Goal: Task Accomplishment & Management: Manage account settings

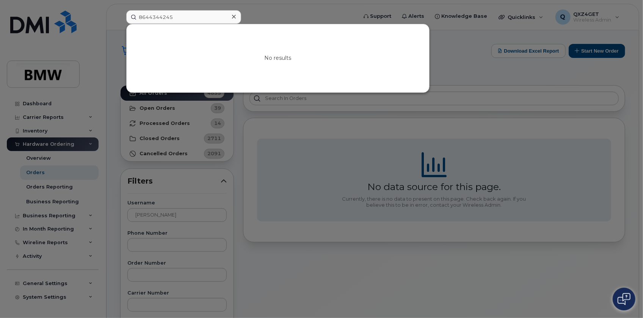
click at [233, 17] on icon at bounding box center [234, 17] width 4 height 4
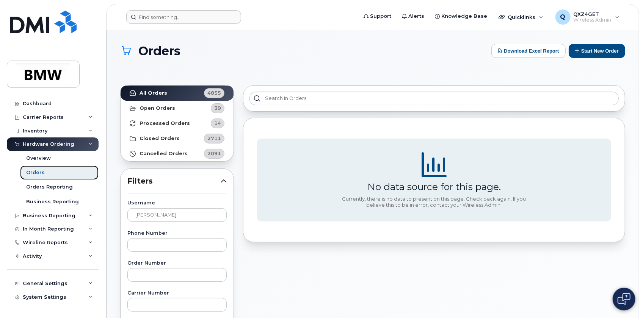
click at [48, 173] on link "Orders" at bounding box center [59, 173] width 78 height 14
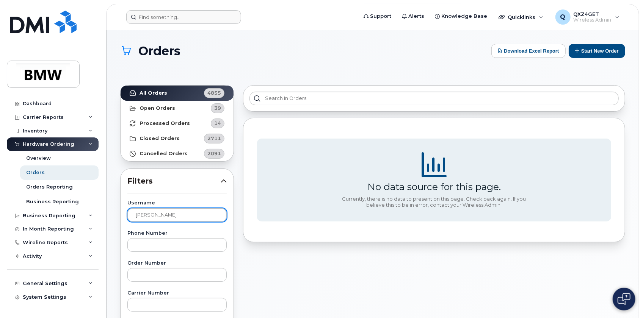
click at [168, 211] on input "luis pombo" at bounding box center [176, 215] width 99 height 14
drag, startPoint x: 169, startPoint y: 213, endPoint x: 106, endPoint y: 213, distance: 62.9
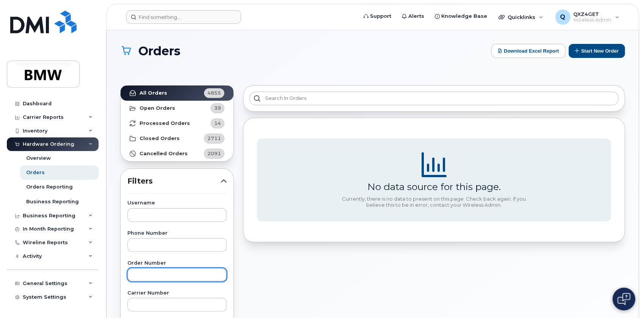
click at [166, 271] on input "text" at bounding box center [176, 275] width 99 height 14
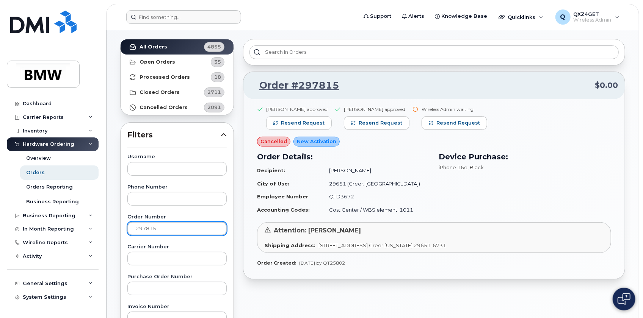
scroll to position [34, 0]
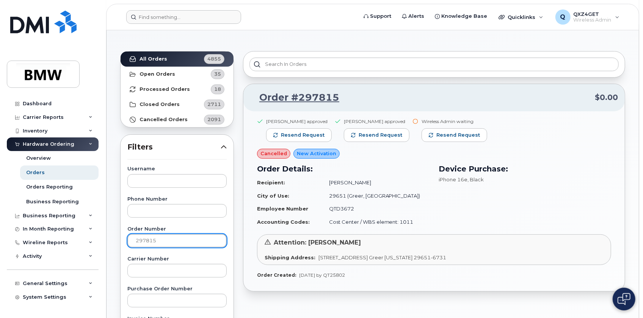
drag, startPoint x: 159, startPoint y: 239, endPoint x: 108, endPoint y: 225, distance: 52.8
click at [106, 239] on div "Support Alerts Knowledge Base Quicklinks Suspend / Cancel Device Change SIM Car…" at bounding box center [372, 292] width 532 height 592
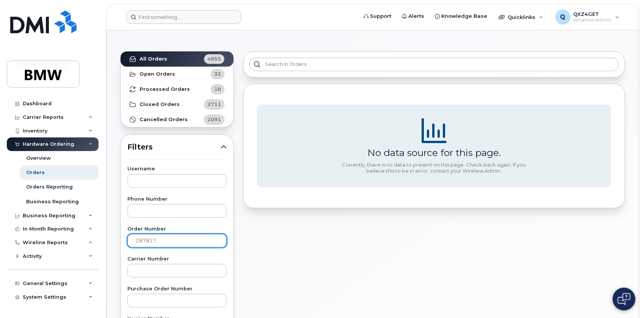
click at [142, 241] on input "287817" at bounding box center [176, 241] width 99 height 14
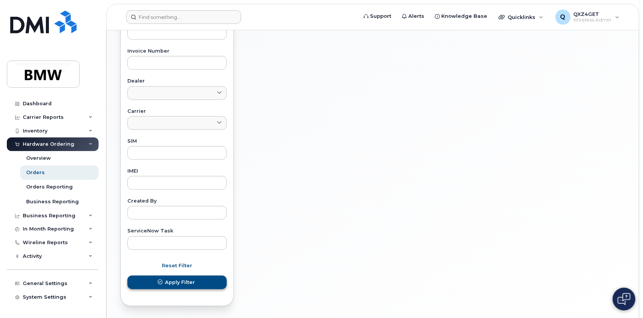
scroll to position [310, 0]
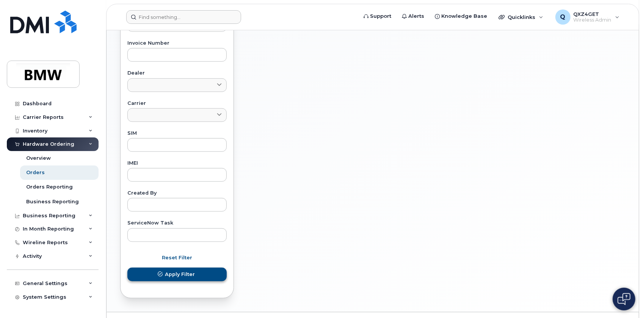
type input "297817"
click at [179, 274] on span "Apply Filter" at bounding box center [180, 274] width 30 height 7
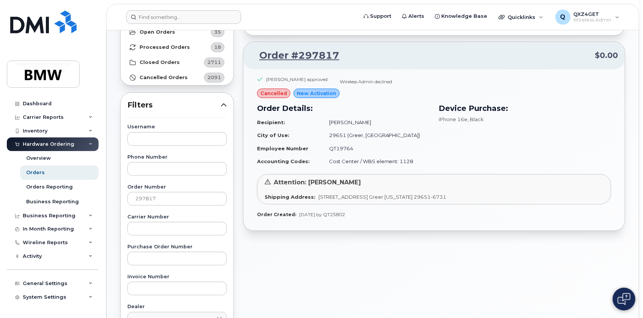
scroll to position [69, 0]
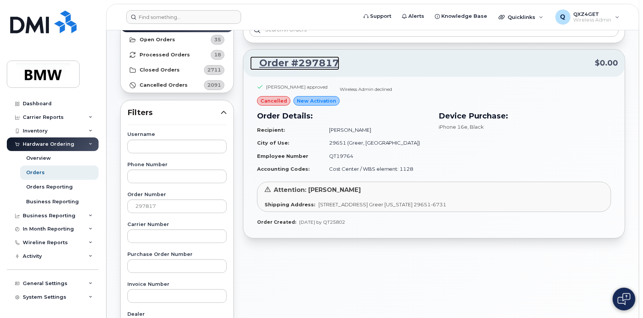
click at [286, 62] on link "Order #297817" at bounding box center [294, 63] width 89 height 14
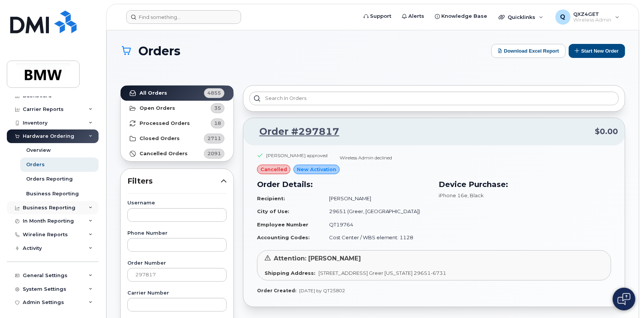
scroll to position [11, 0]
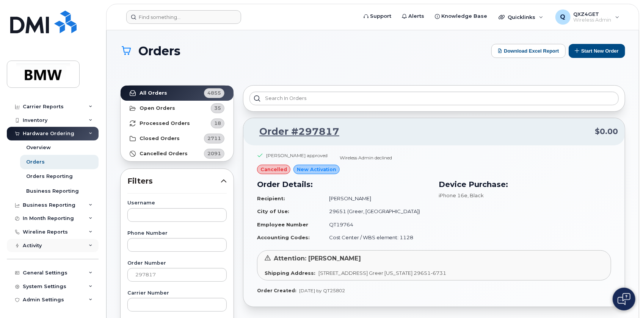
click at [38, 243] on div "Activity" at bounding box center [32, 246] width 19 height 6
click at [56, 260] on div "Travel Requests" at bounding box center [47, 259] width 43 height 7
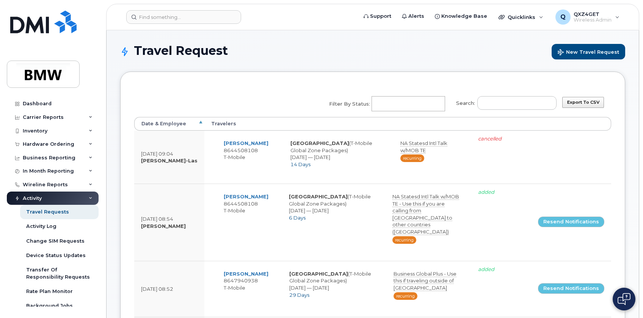
select select
click at [43, 211] on div "Travel Requests" at bounding box center [47, 212] width 43 height 7
click at [526, 105] on input "Search:" at bounding box center [516, 103] width 79 height 14
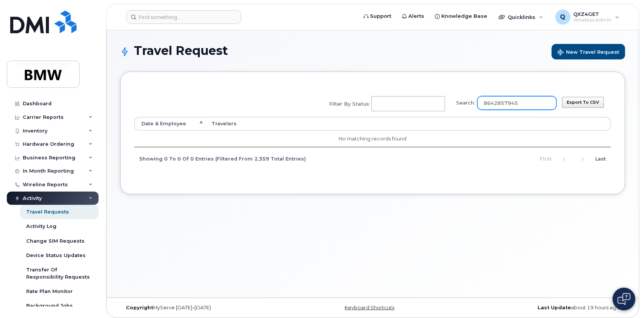
drag, startPoint x: 544, startPoint y: 105, endPoint x: 443, endPoint y: 94, distance: 101.0
click at [443, 94] on div "Search: 8642857945 Filter by Status: No matches found Added Cancelled Pending c…" at bounding box center [440, 104] width 232 height 26
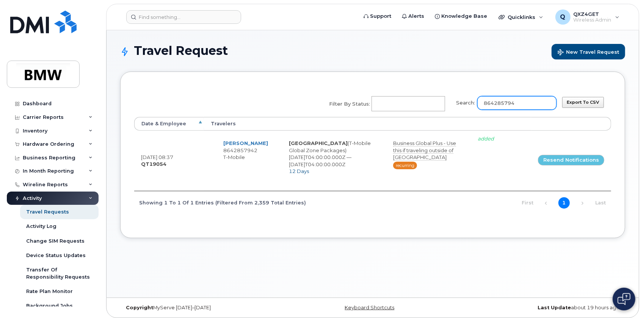
type input "8642857942"
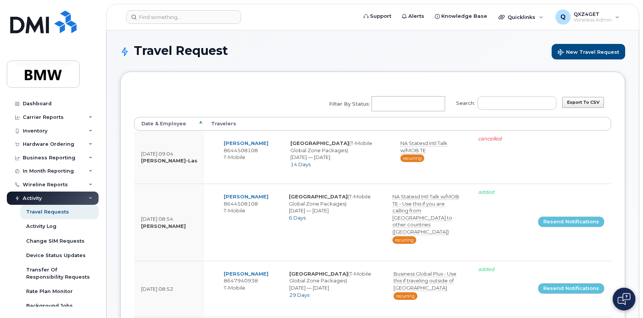
select select
click at [523, 102] on input "Search:" at bounding box center [516, 103] width 79 height 14
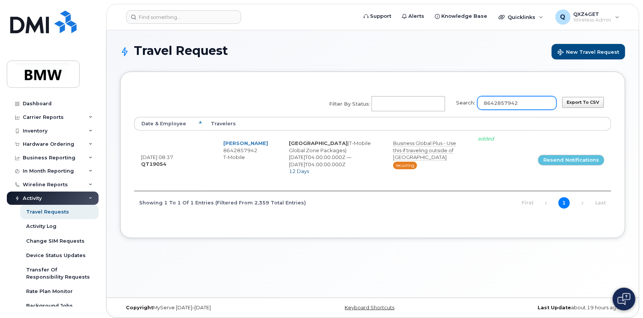
drag, startPoint x: 526, startPoint y: 100, endPoint x: 468, endPoint y: 102, distance: 58.4
click at [468, 102] on label "Search: 8642857942" at bounding box center [503, 101] width 105 height 21
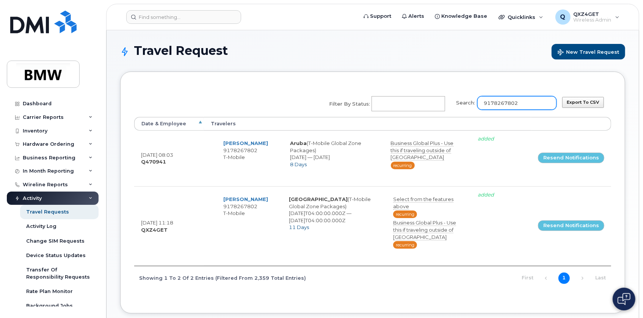
type input "9178267802"
click at [150, 20] on input at bounding box center [183, 17] width 115 height 14
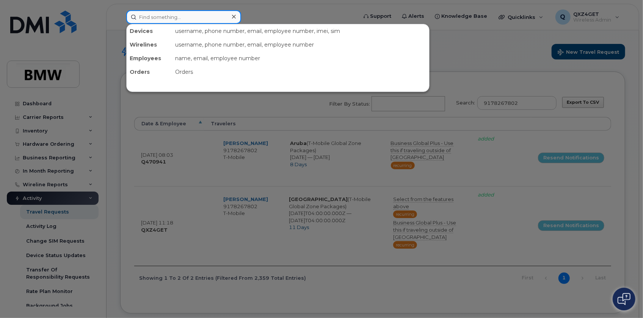
paste input "karim.elmofty@bmwmc.com"
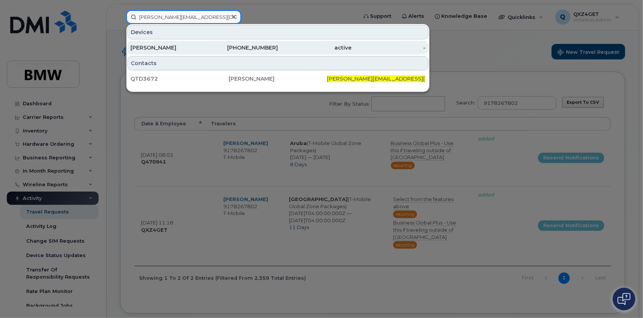
type input "karim.elmofty@bmwmc.com"
click at [145, 47] on div "Karim Elmofty" at bounding box center [167, 48] width 74 height 8
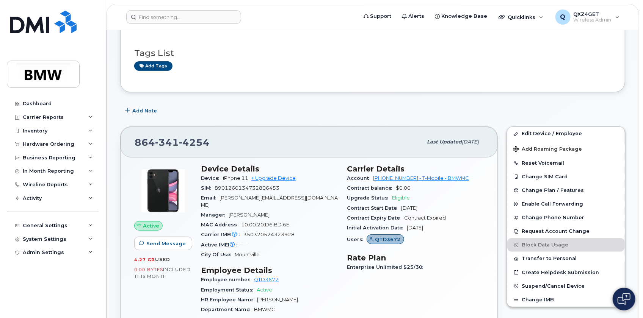
scroll to position [34, 0]
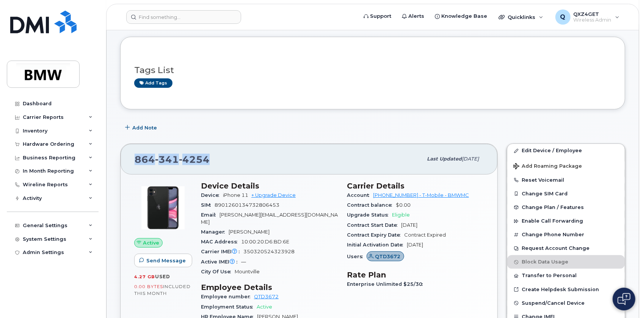
drag, startPoint x: 219, startPoint y: 158, endPoint x: 136, endPoint y: 159, distance: 82.2
click at [136, 159] on div "[PHONE_NUMBER]" at bounding box center [279, 159] width 288 height 16
copy span "[PHONE_NUMBER]"
click at [156, 19] on input at bounding box center [183, 17] width 115 height 14
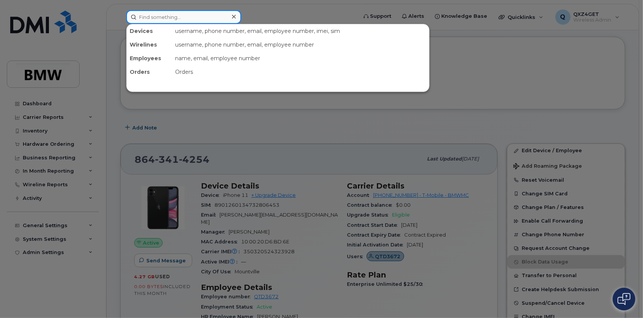
paste input "[PERSON_NAME]"
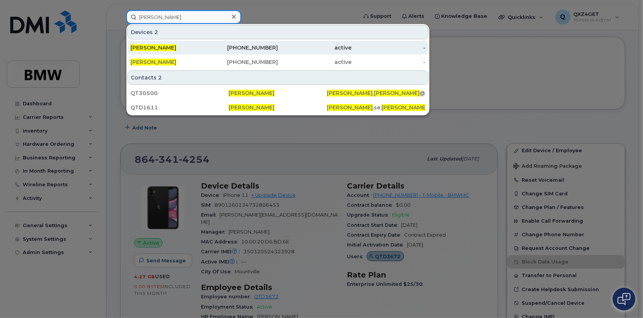
type input "[PERSON_NAME]"
click at [149, 45] on span "[PERSON_NAME]" at bounding box center [153, 47] width 46 height 7
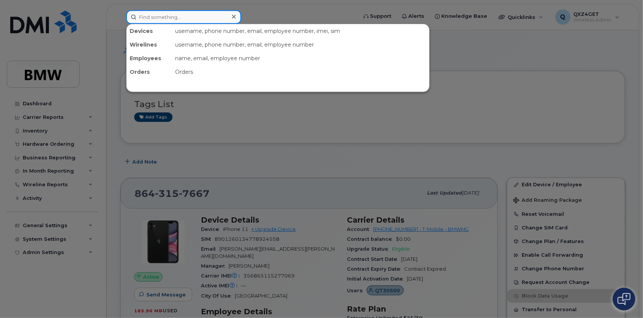
click at [161, 17] on input at bounding box center [183, 17] width 115 height 14
paste input "[PERSON_NAME]"
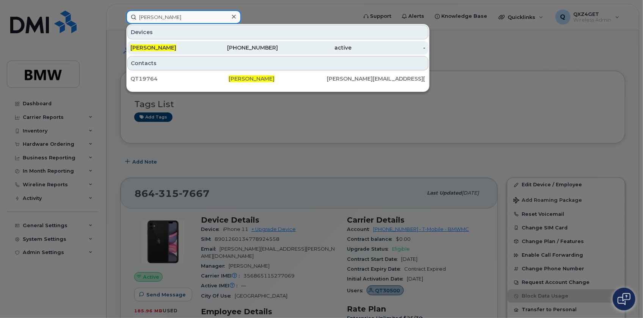
type input "[PERSON_NAME]"
click at [159, 45] on span "[PERSON_NAME]" at bounding box center [153, 47] width 46 height 7
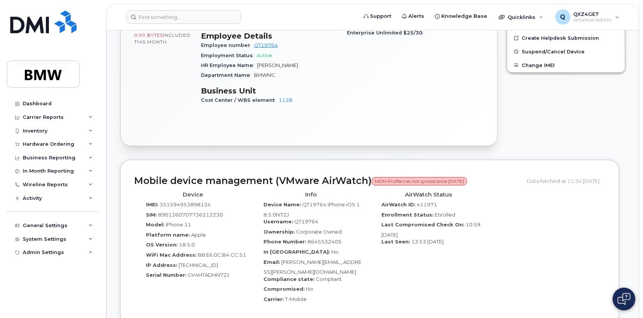
scroll to position [269, 0]
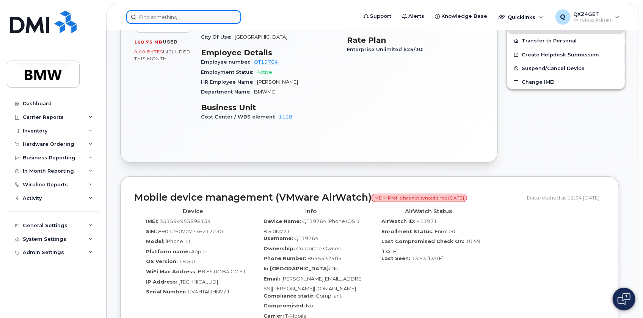
click at [152, 10] on input at bounding box center [183, 17] width 115 height 14
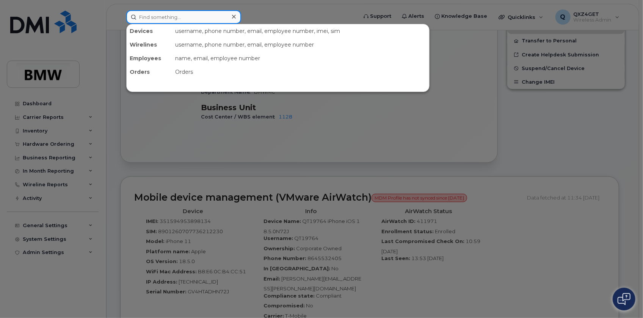
paste input "[PERSON_NAME]"
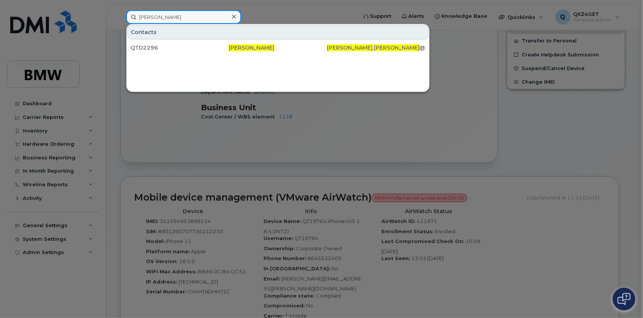
type input "[PERSON_NAME]"
click at [80, 128] on div at bounding box center [321, 159] width 643 height 318
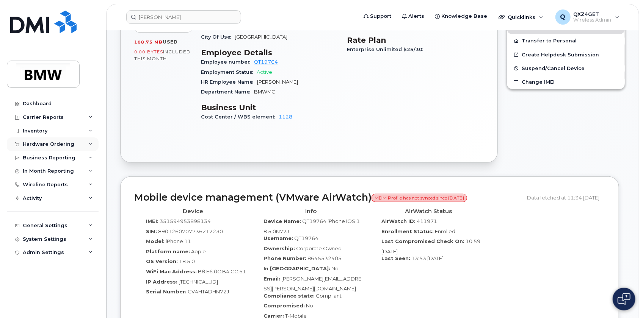
click at [54, 141] on div "Hardware Ordering" at bounding box center [49, 144] width 52 height 6
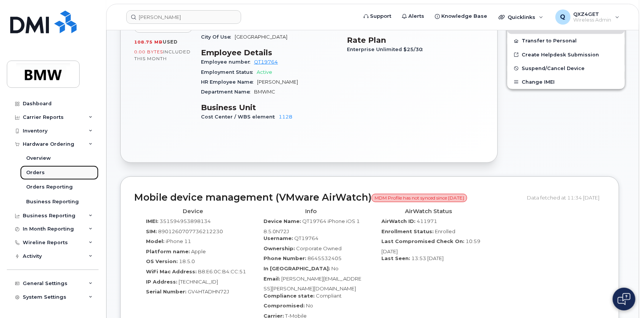
click at [41, 172] on div "Orders" at bounding box center [35, 172] width 19 height 7
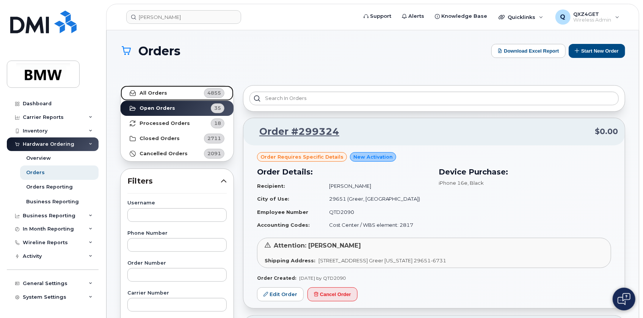
click at [149, 92] on strong "All Orders" at bounding box center [153, 93] width 28 height 6
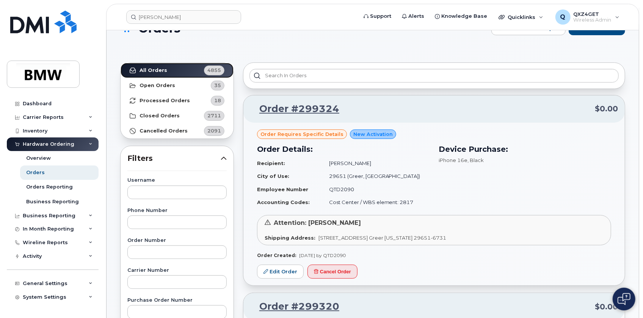
scroll to position [34, 0]
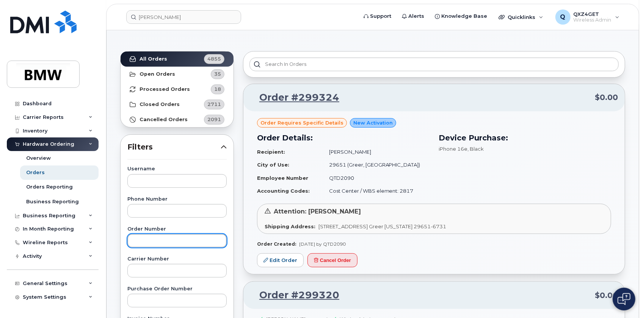
click at [139, 242] on input "text" at bounding box center [176, 241] width 99 height 14
paste input "David Golding"
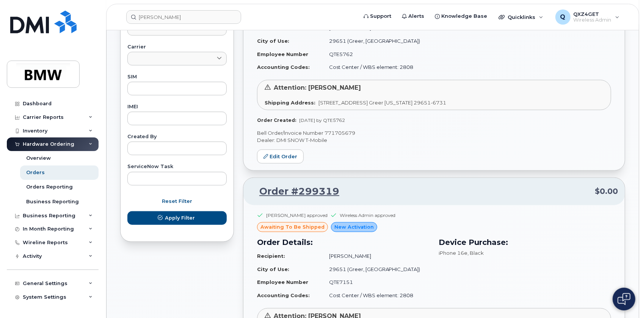
scroll to position [379, 0]
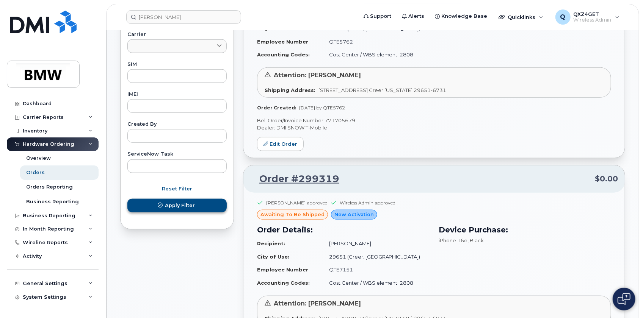
type input "David Golding"
click at [172, 208] on span "Apply Filter" at bounding box center [180, 205] width 30 height 7
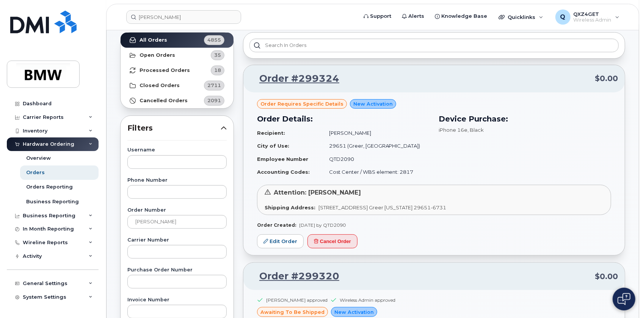
scroll to position [69, 0]
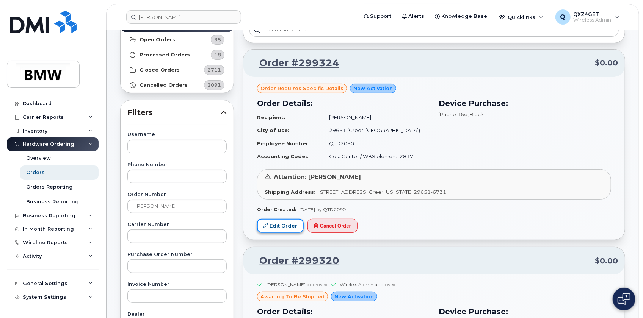
click at [280, 224] on link "Edit Order" at bounding box center [280, 226] width 47 height 14
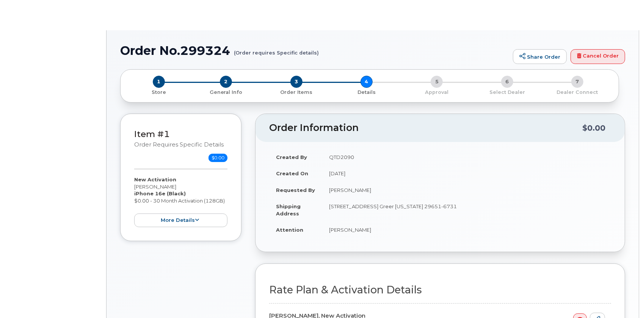
select select "Bus Unl Phone"
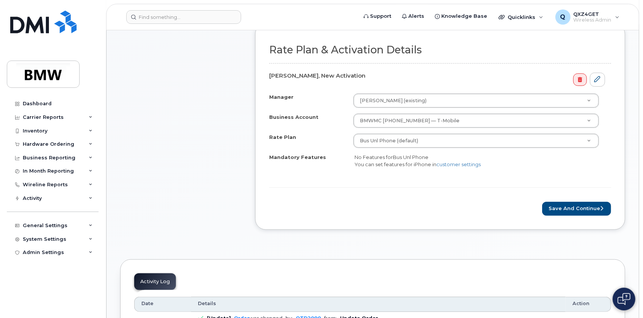
scroll to position [241, 0]
click at [561, 208] on button "Save and Continue" at bounding box center [576, 208] width 69 height 14
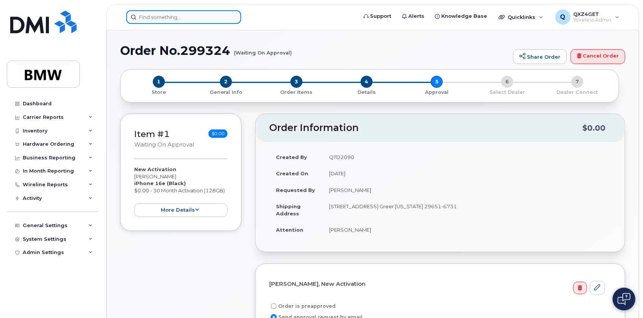
click at [149, 15] on input at bounding box center [183, 17] width 115 height 14
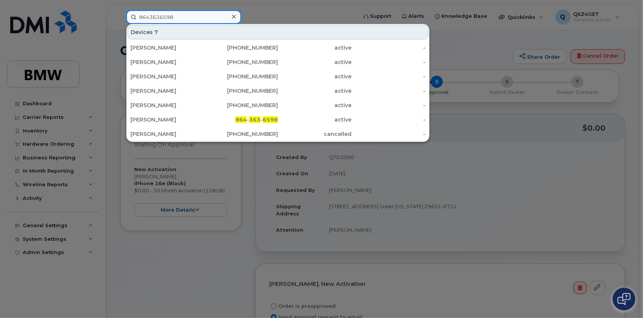
type input "8643636598"
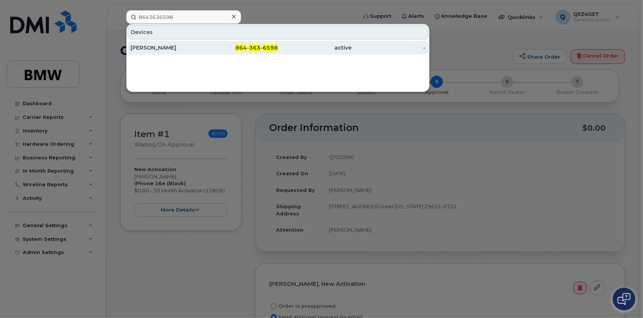
click at [140, 46] on div "[PERSON_NAME]" at bounding box center [167, 48] width 74 height 8
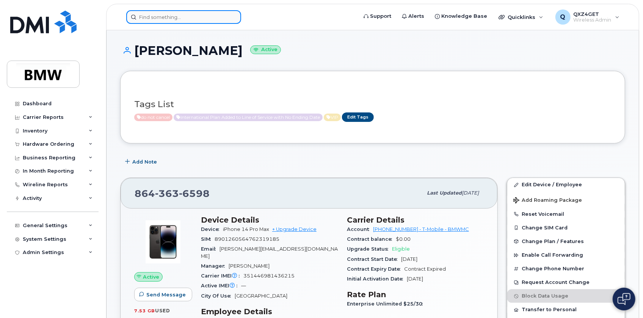
click at [164, 17] on input at bounding box center [183, 17] width 115 height 14
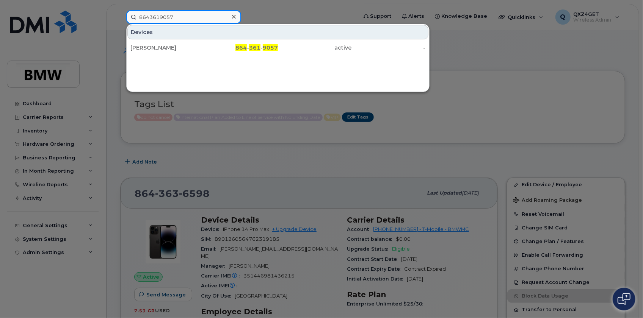
type input "8643619057"
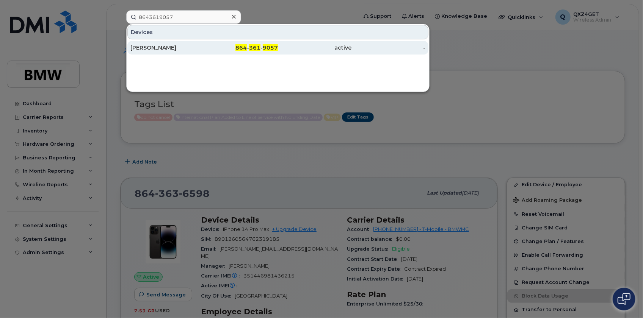
click at [172, 44] on div "[PERSON_NAME]" at bounding box center [167, 48] width 74 height 8
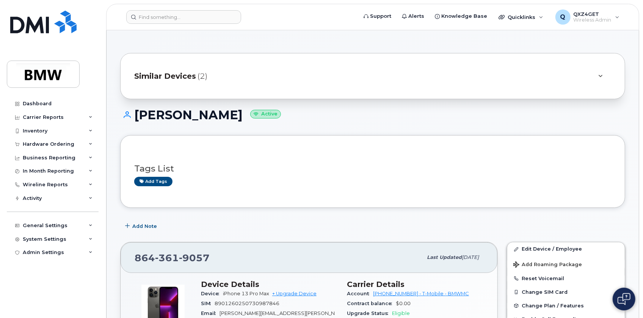
click at [158, 73] on span "Similar Devices" at bounding box center [165, 76] width 62 height 11
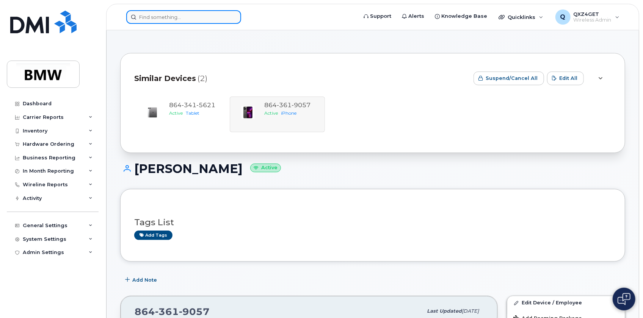
click at [163, 15] on input at bounding box center [183, 17] width 115 height 14
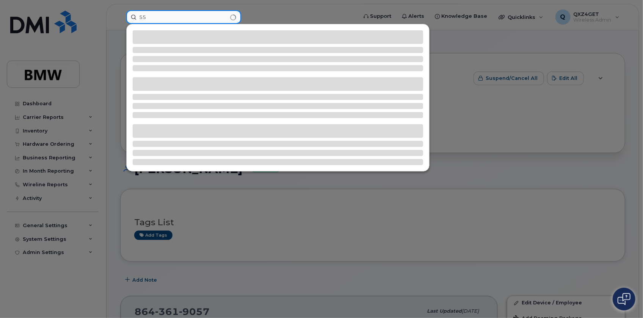
type input "5"
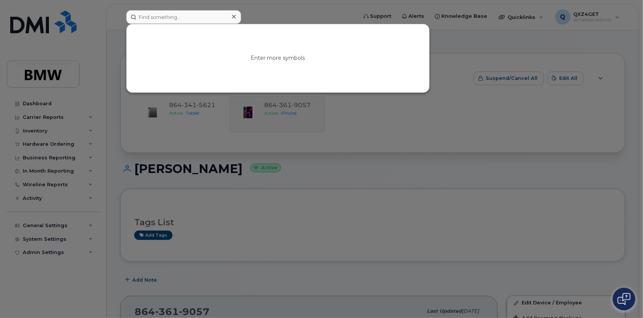
click at [164, 11] on div "Enter more symbols" at bounding box center [239, 17] width 238 height 14
click at [174, 14] on input at bounding box center [183, 17] width 115 height 14
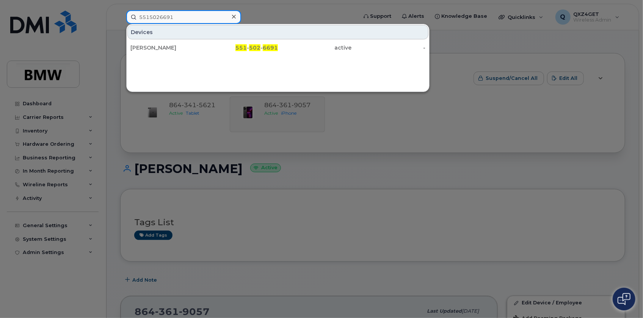
drag, startPoint x: 175, startPoint y: 17, endPoint x: 107, endPoint y: 15, distance: 68.6
click at [120, 15] on div "5515026691 Devices Jonathan Baker 551 - 502 - 6691 active -" at bounding box center [239, 17] width 238 height 14
type input "8645344247"
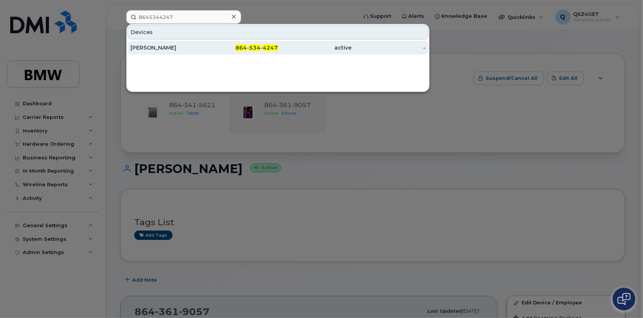
click at [154, 47] on div "Greg Marler" at bounding box center [167, 48] width 74 height 8
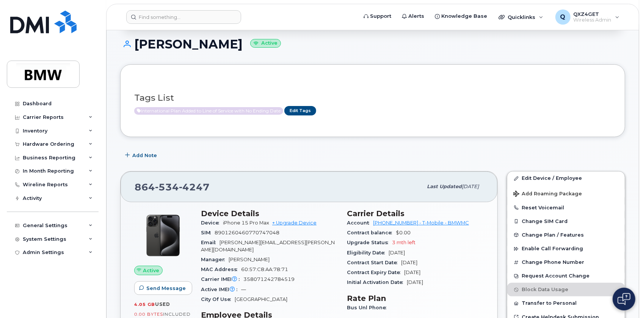
scroll to position [69, 0]
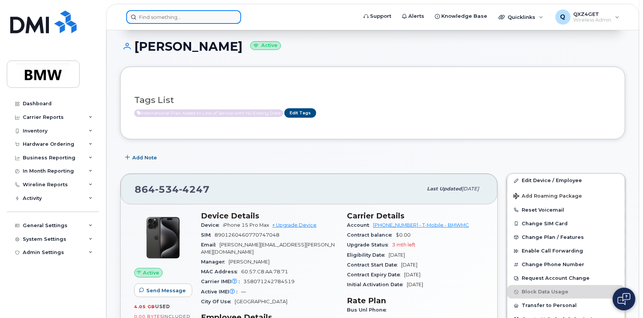
click at [206, 16] on input at bounding box center [183, 17] width 115 height 14
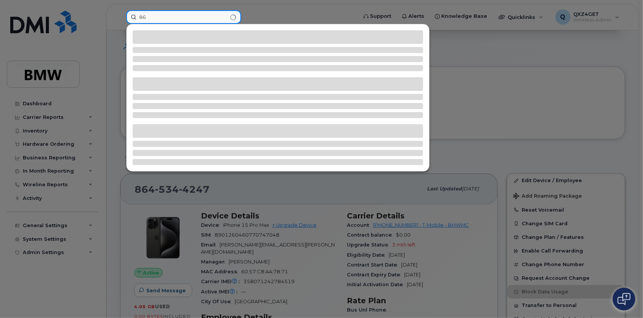
type input "8"
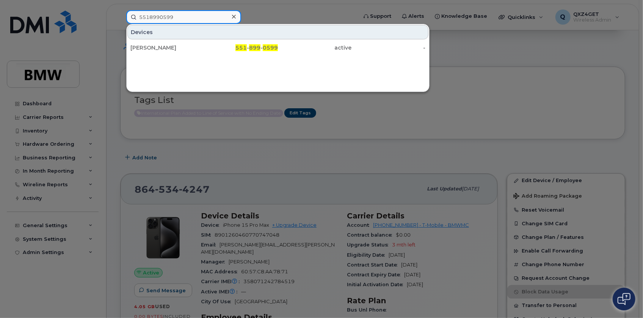
click at [225, 16] on input "5518990599" at bounding box center [183, 17] width 115 height 14
type input "5518990599"
click at [238, 14] on div at bounding box center [233, 16] width 11 height 11
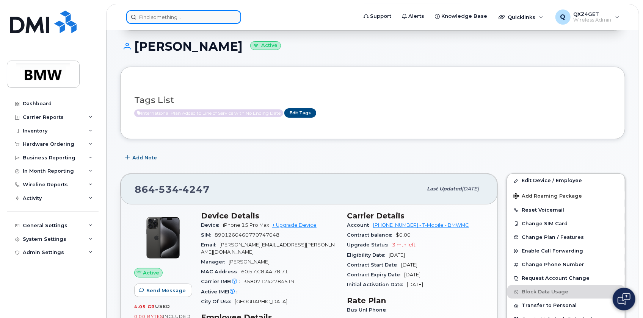
click at [232, 14] on div at bounding box center [183, 17] width 115 height 14
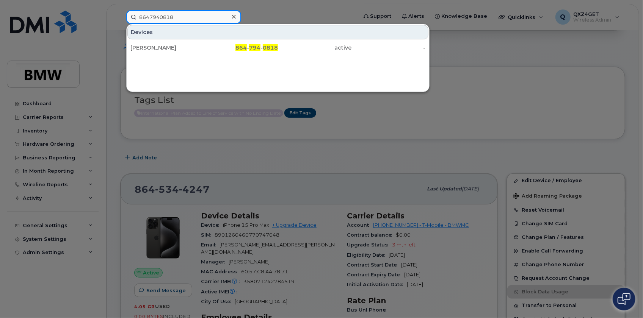
drag, startPoint x: 204, startPoint y: 17, endPoint x: 140, endPoint y: 27, distance: 64.5
click at [140, 24] on div "8647940818 Devices Frank Seidel 864 - 794 - 0818 active -" at bounding box center [239, 17] width 226 height 14
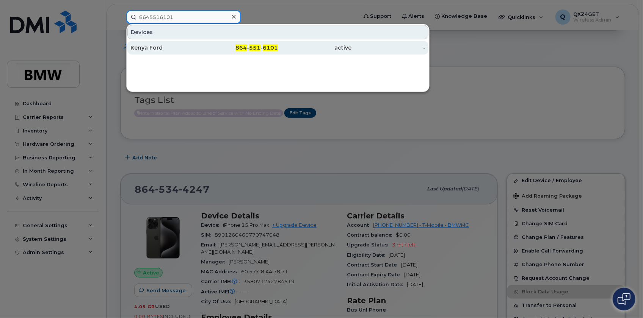
type input "8645516101"
click at [139, 51] on div "Kenya Ford" at bounding box center [167, 48] width 74 height 8
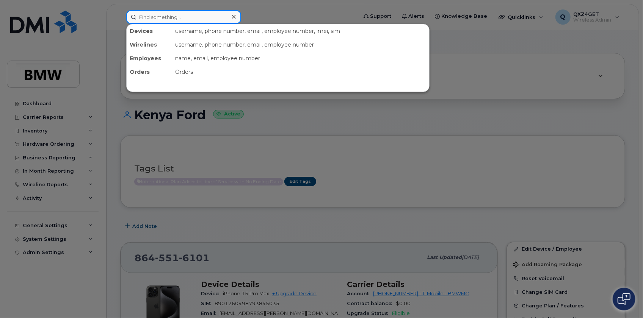
click at [180, 17] on input at bounding box center [183, 17] width 115 height 14
drag, startPoint x: 180, startPoint y: 17, endPoint x: 170, endPoint y: 17, distance: 10.2
click at [174, 19] on input at bounding box center [183, 17] width 115 height 14
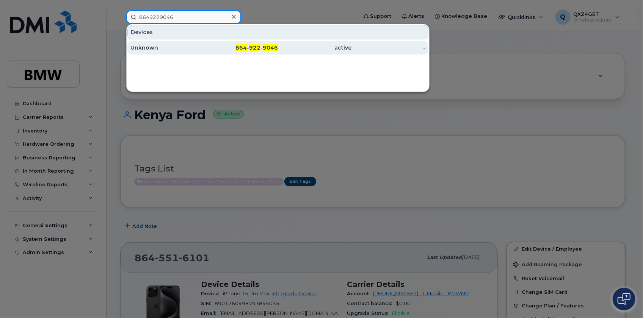
type input "8649229046"
click at [250, 48] on span "922" at bounding box center [254, 47] width 11 height 7
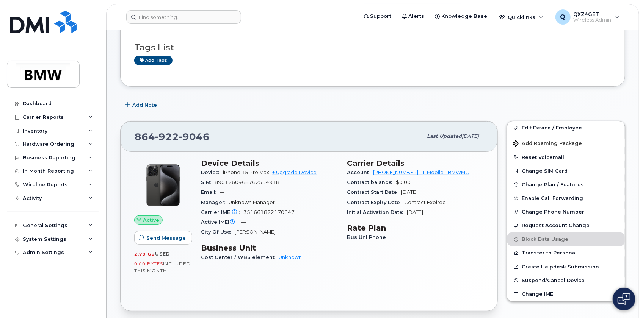
scroll to position [42, 0]
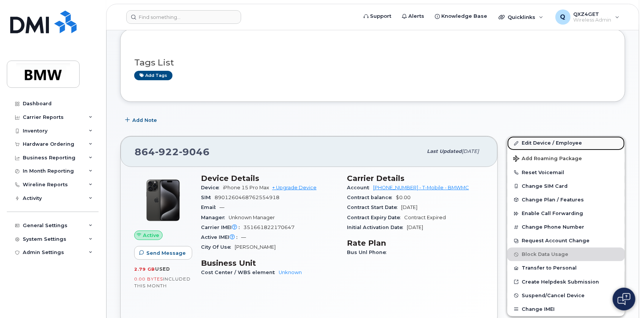
click at [538, 140] on link "Edit Device / Employee" at bounding box center [565, 143] width 117 height 14
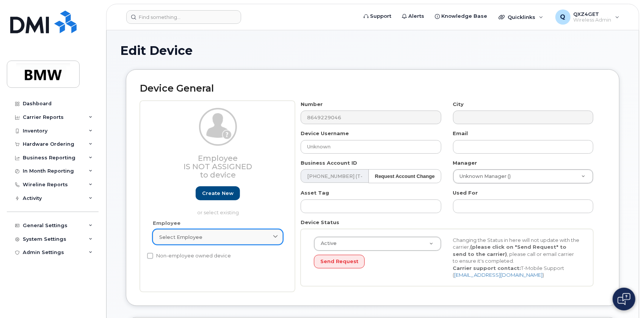
click at [208, 236] on div "Select employee" at bounding box center [217, 237] width 117 height 7
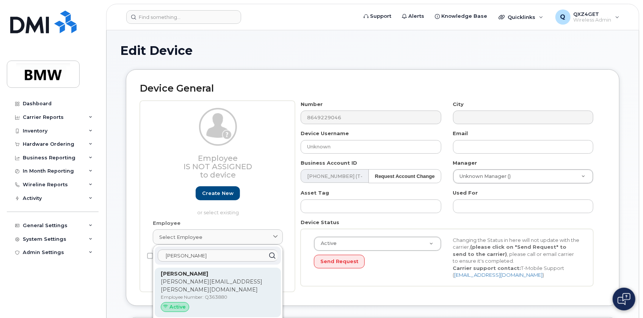
type input "[PERSON_NAME]"
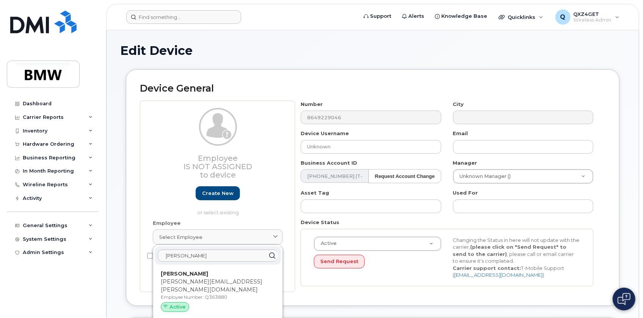
drag, startPoint x: 209, startPoint y: 283, endPoint x: 358, endPoint y: 19, distance: 303.2
click at [210, 283] on p "[PERSON_NAME][EMAIL_ADDRESS][PERSON_NAME][DOMAIN_NAME]" at bounding box center [218, 286] width 114 height 16
type input "Q363880"
type input "[PERSON_NAME]"
type input "[PERSON_NAME][EMAIL_ADDRESS][PERSON_NAME][DOMAIN_NAME]"
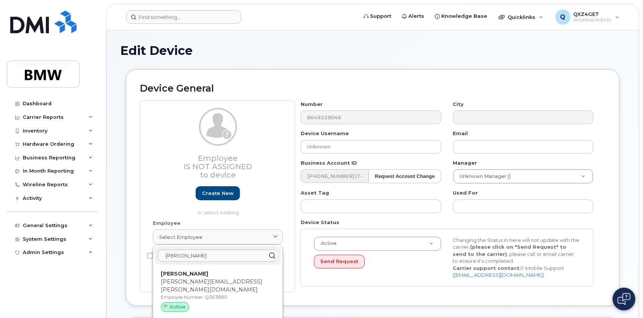
type input "14966925"
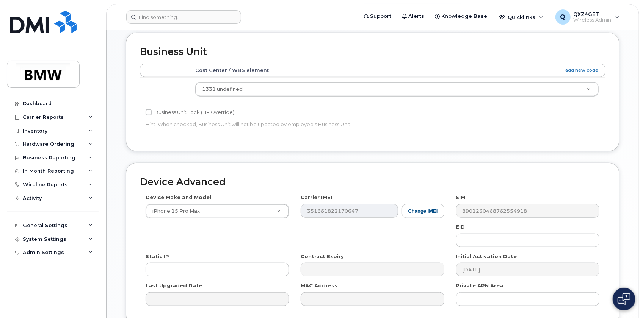
scroll to position [368, 0]
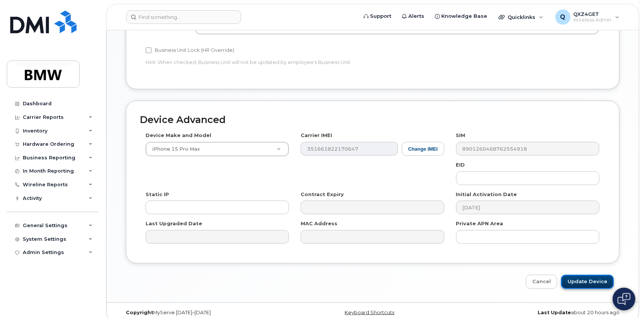
click at [594, 275] on input "Update Device" at bounding box center [587, 282] width 53 height 14
type input "Saving..."
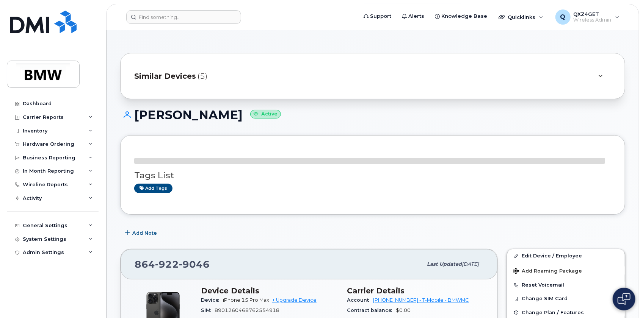
click at [167, 24] on header "Support Alerts Knowledge Base Quicklinks Suspend / Cancel Device Change SIM Car…" at bounding box center [372, 17] width 533 height 27
click at [172, 19] on input at bounding box center [183, 17] width 115 height 14
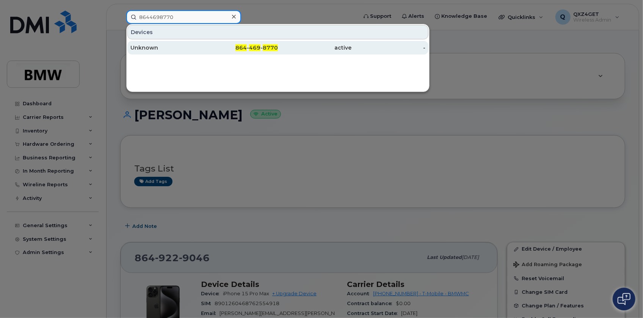
type input "8644698770"
click at [135, 49] on div "Unknown" at bounding box center [167, 48] width 74 height 8
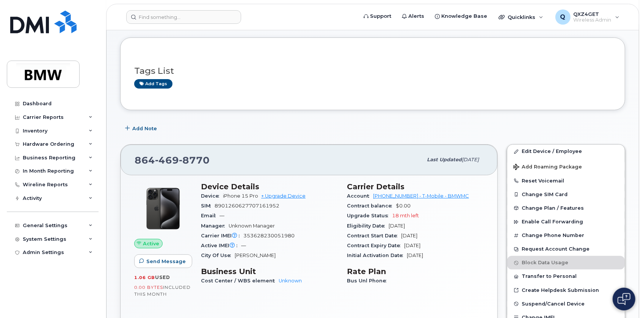
scroll to position [33, 0]
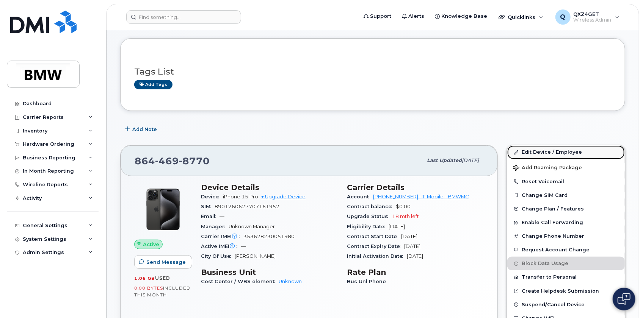
click at [549, 150] on link "Edit Device / Employee" at bounding box center [565, 152] width 117 height 14
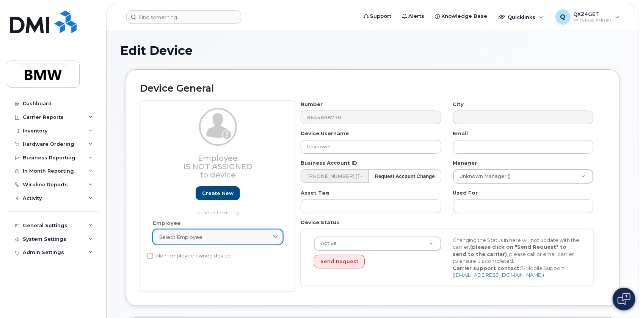
click at [197, 240] on span "Select employee" at bounding box center [180, 237] width 43 height 7
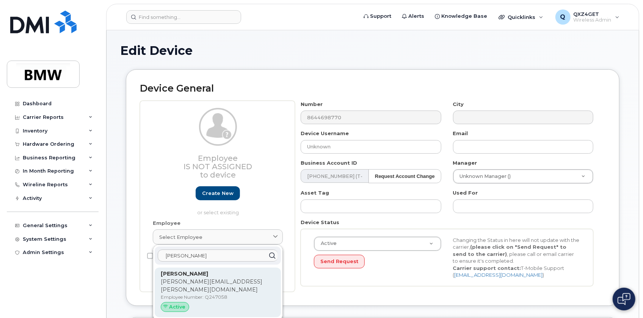
type input "Karl Klos"
click at [164, 277] on strong "Karl Klostermann" at bounding box center [184, 274] width 47 height 7
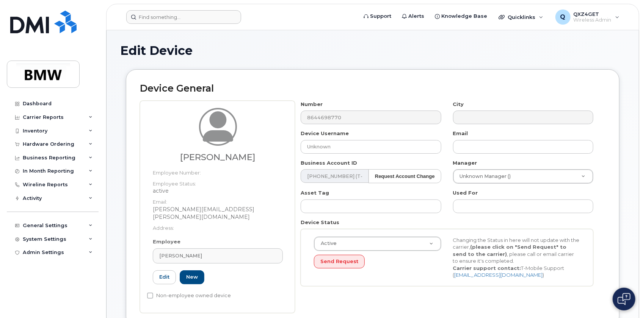
type input "Q247058"
type input "[PERSON_NAME]"
type input "[PERSON_NAME][EMAIL_ADDRESS][PERSON_NAME][DOMAIN_NAME]"
type input "14966963"
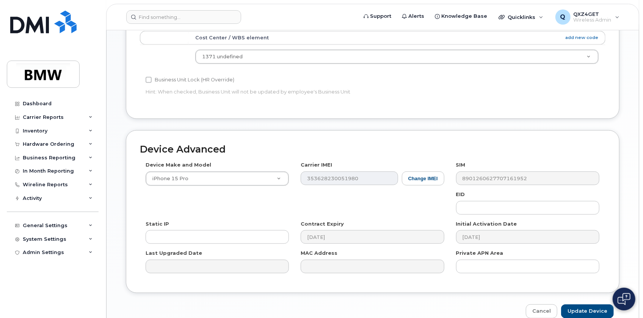
scroll to position [368, 0]
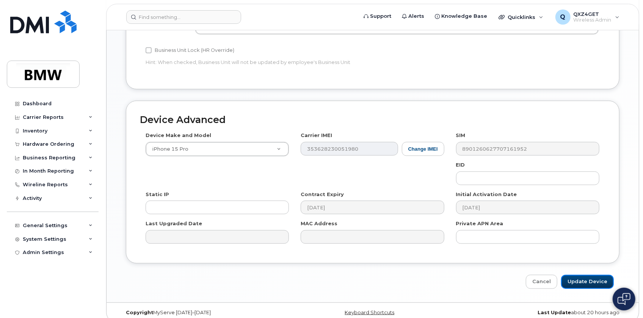
click at [587, 275] on input "Update Device" at bounding box center [587, 282] width 53 height 14
type input "Saving..."
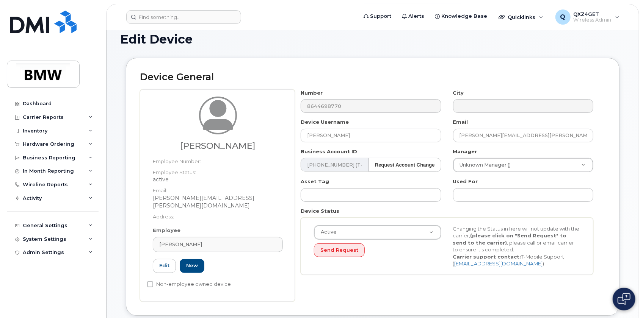
scroll to position [0, 0]
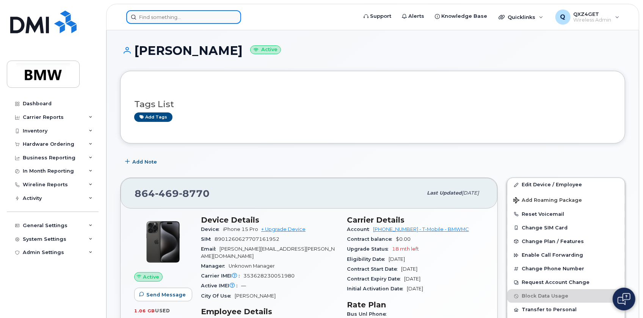
click at [187, 17] on input at bounding box center [183, 17] width 115 height 14
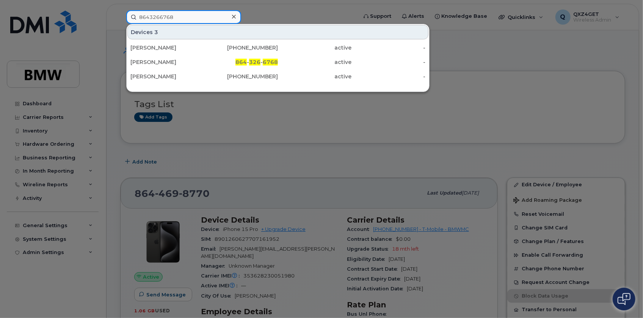
type input "8643266768"
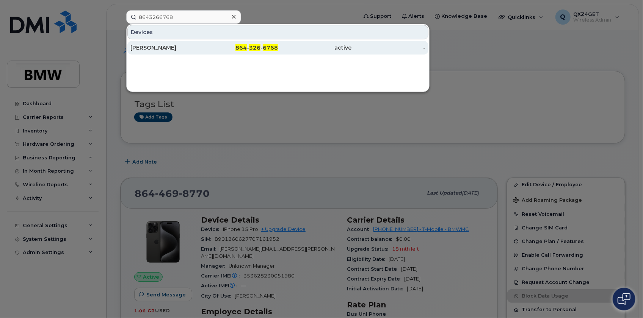
click at [142, 50] on div "[PERSON_NAME]" at bounding box center [167, 48] width 74 height 8
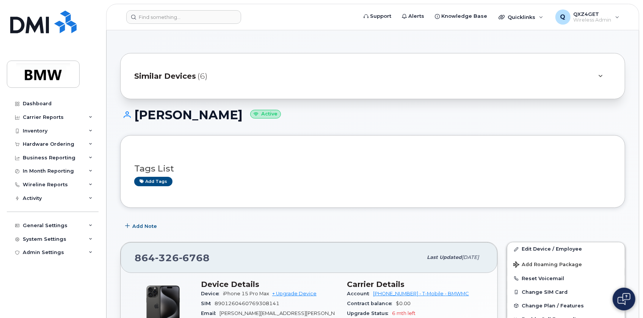
click at [168, 76] on span "Similar Devices" at bounding box center [165, 76] width 62 height 11
